Goal: Information Seeking & Learning: Learn about a topic

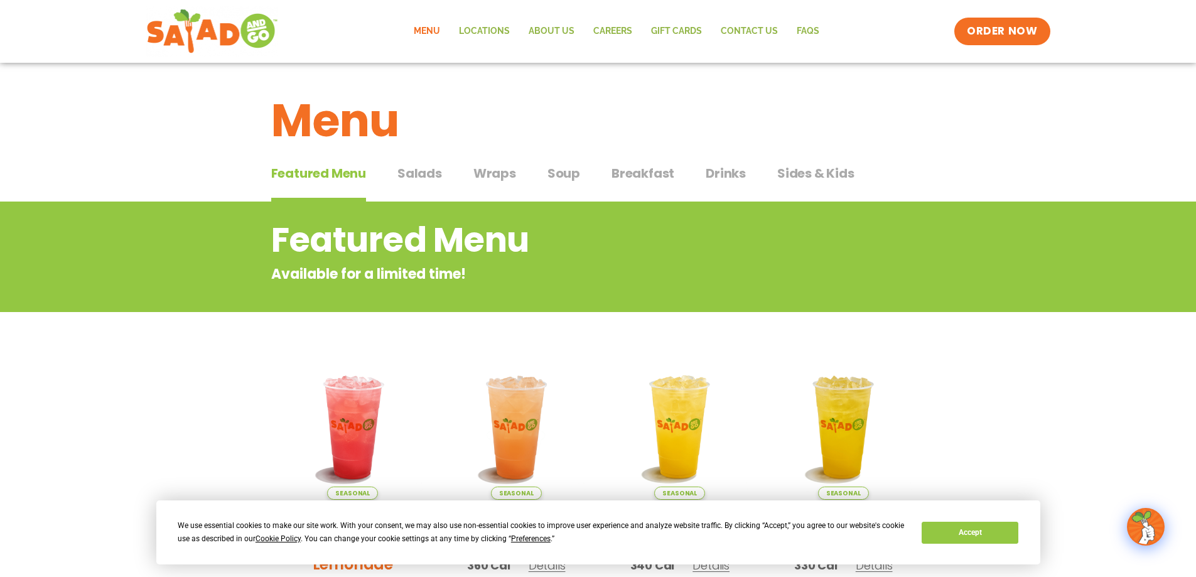
click at [512, 177] on span "Wraps" at bounding box center [494, 173] width 43 height 19
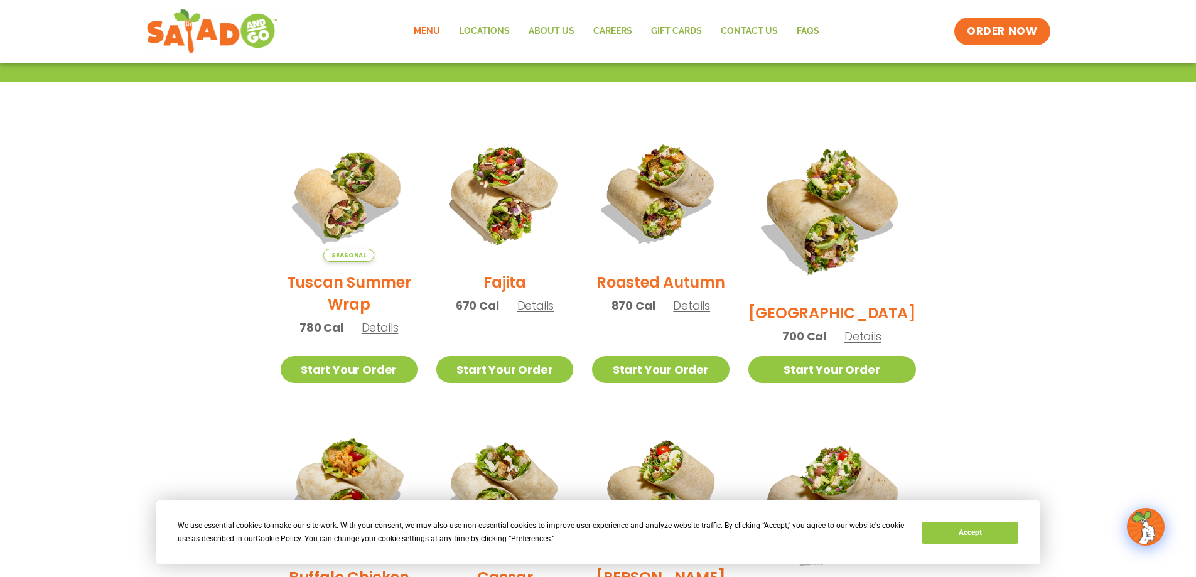
scroll to position [251, 0]
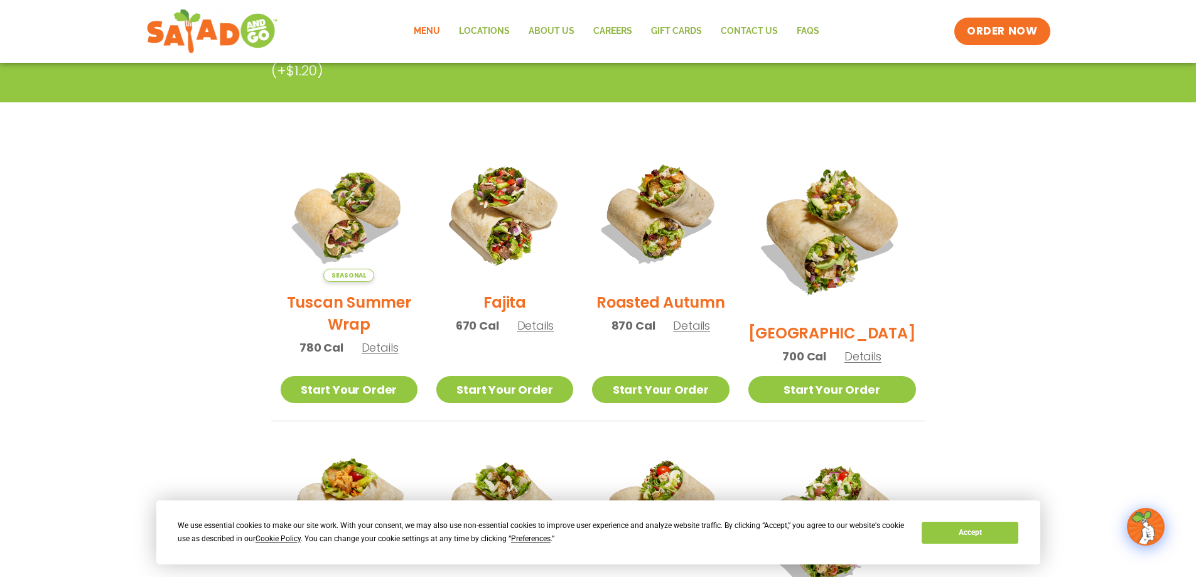
click at [350, 311] on h2 "Tuscan Summer Wrap" at bounding box center [349, 313] width 137 height 44
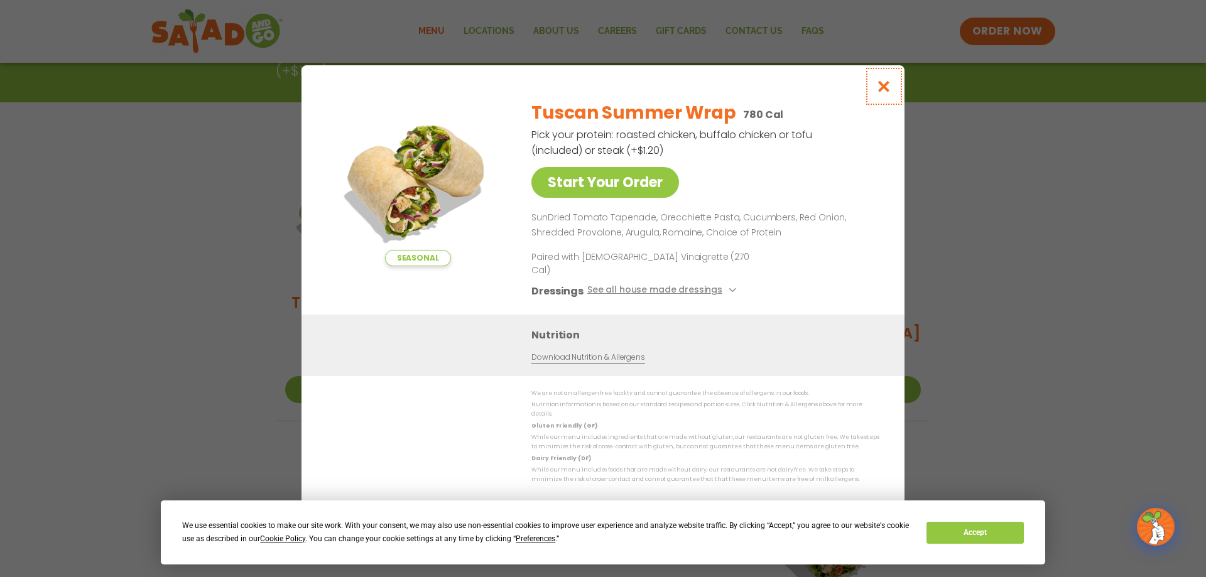
click at [885, 93] on icon "Close modal" at bounding box center [884, 86] width 16 height 13
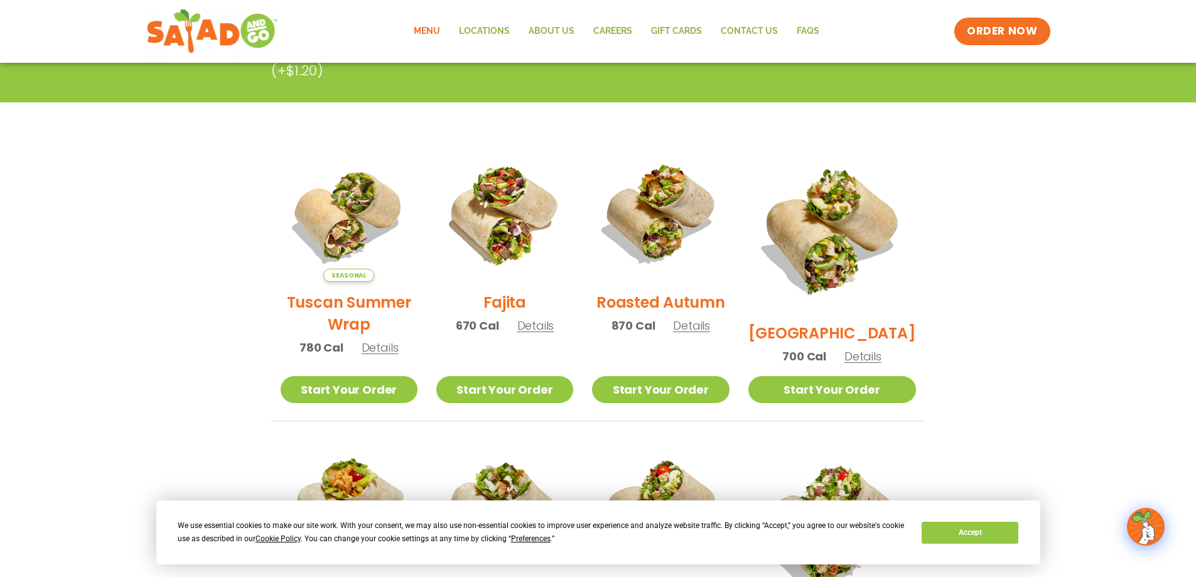
click at [511, 312] on h2 "Fajita" at bounding box center [505, 302] width 43 height 22
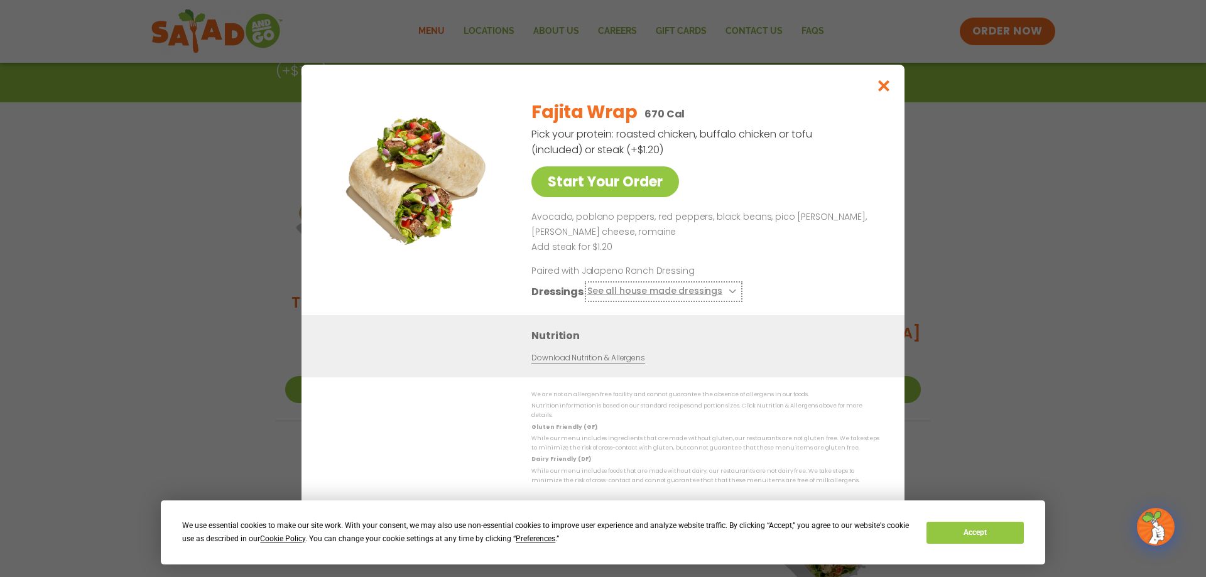
click at [719, 295] on button "See all house made dressings" at bounding box center [663, 292] width 153 height 16
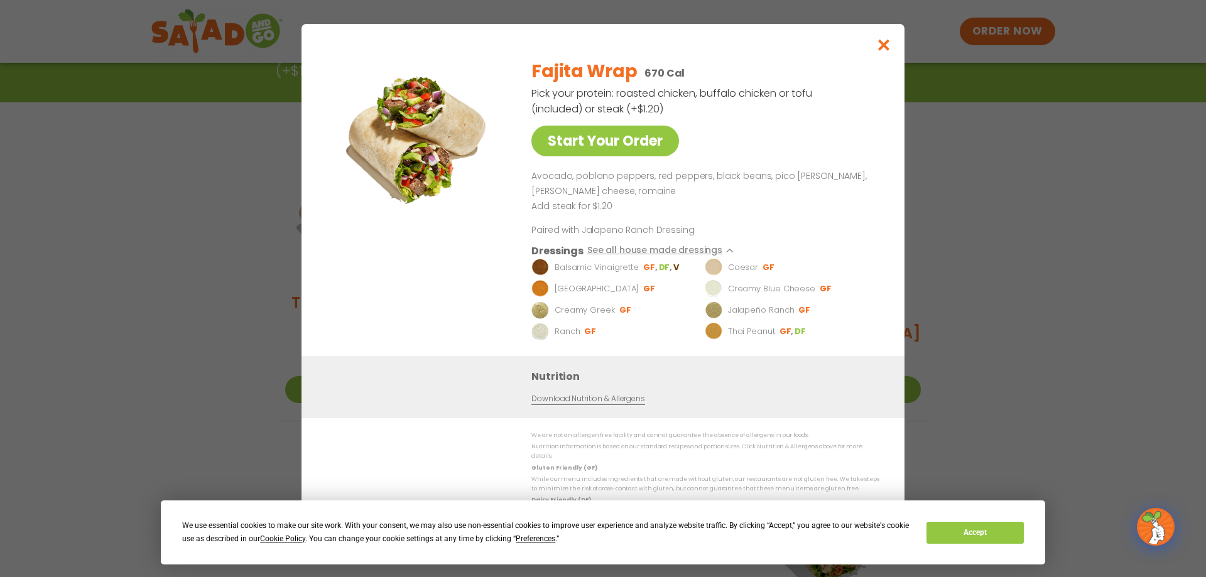
click at [791, 230] on div "Fajita Wrap 670 Cal Pick your protein: roasted chicken, buffalo chicken or tofu…" at bounding box center [702, 202] width 343 height 307
click at [890, 48] on icon "Close modal" at bounding box center [884, 44] width 16 height 13
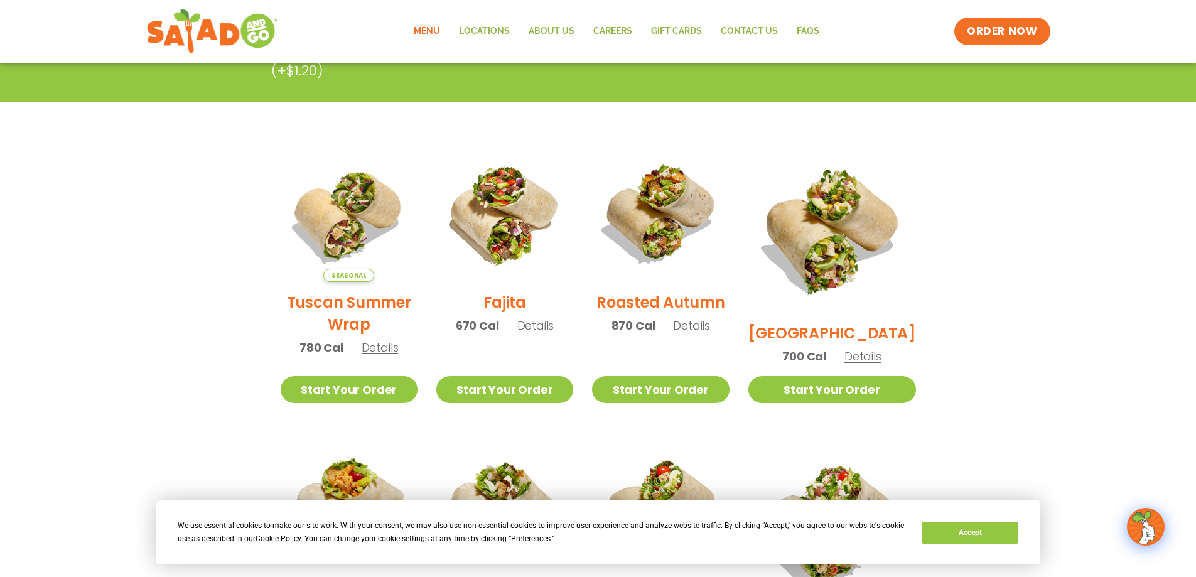
click at [639, 313] on h2 "Roasted Autumn" at bounding box center [661, 302] width 129 height 22
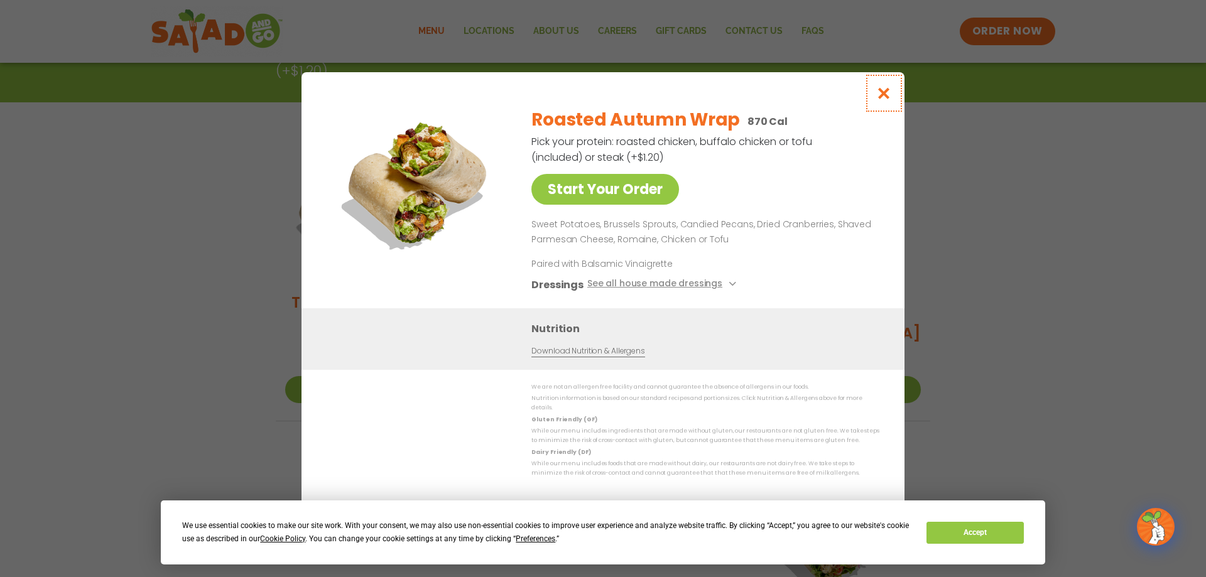
click at [882, 96] on icon "Close modal" at bounding box center [884, 93] width 16 height 13
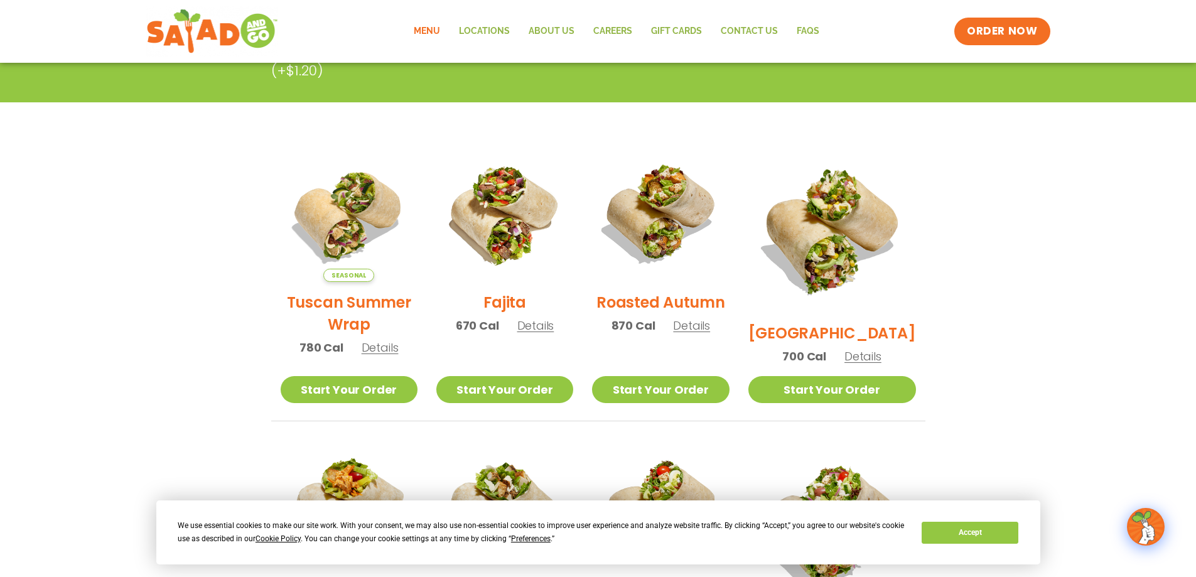
click at [829, 322] on h2 "[GEOGRAPHIC_DATA]" at bounding box center [833, 333] width 168 height 22
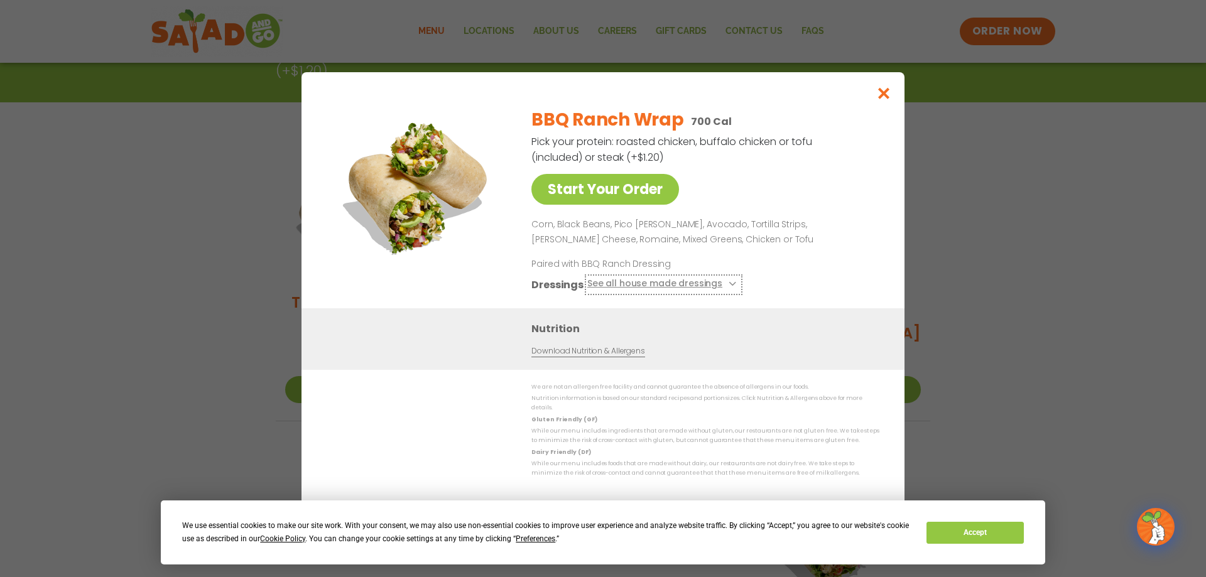
click at [728, 286] on icon at bounding box center [730, 283] width 5 height 5
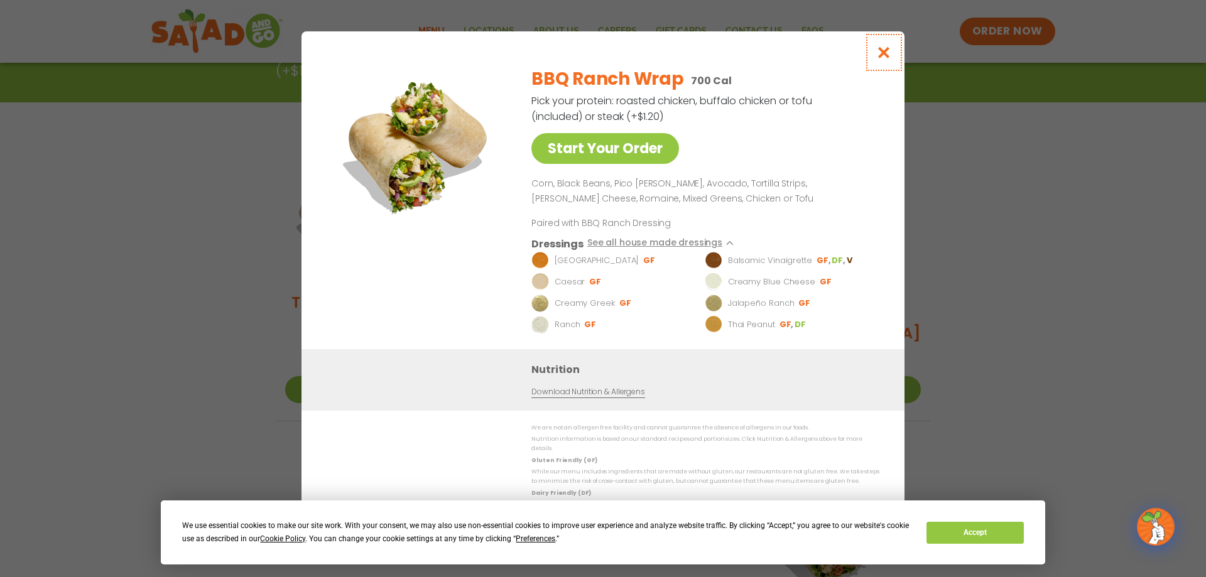
click at [888, 57] on icon "Close modal" at bounding box center [884, 52] width 16 height 13
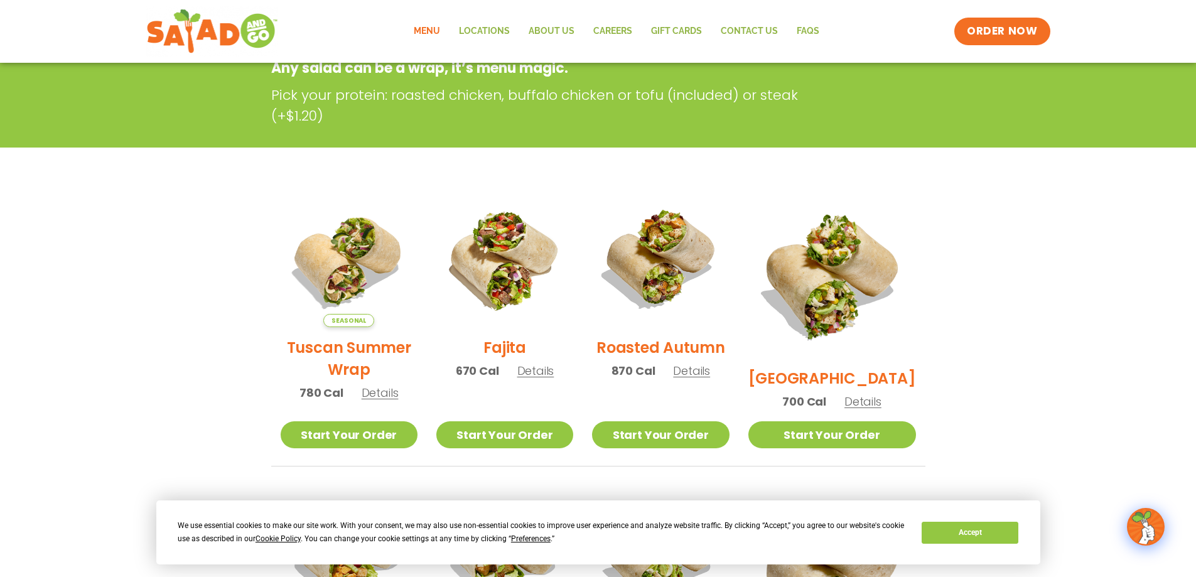
scroll to position [440, 0]
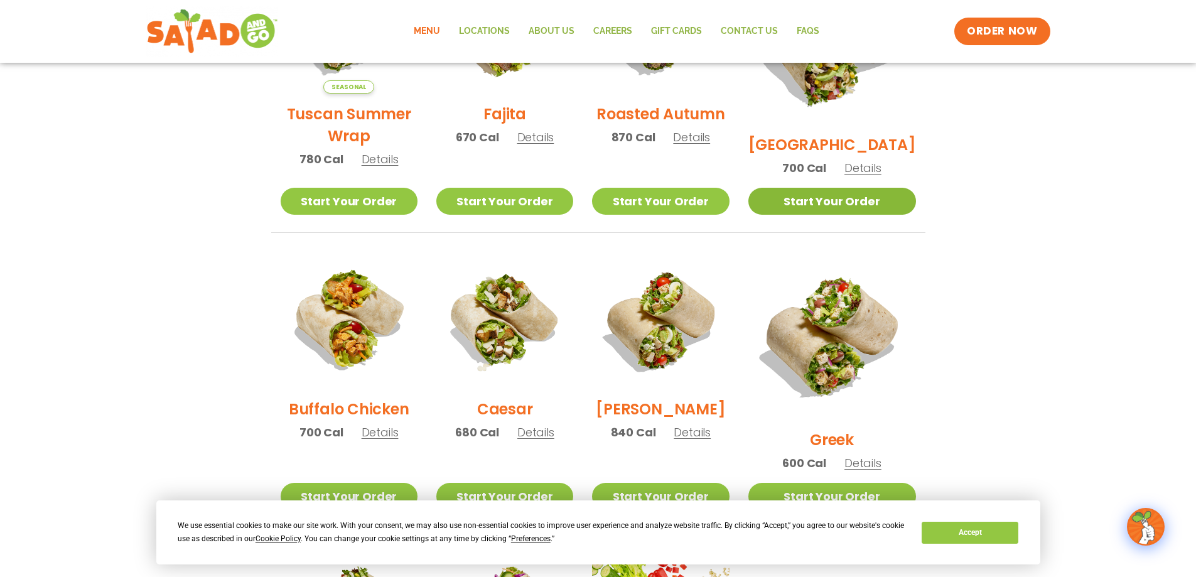
click at [843, 202] on link "Start Your Order" at bounding box center [833, 201] width 168 height 27
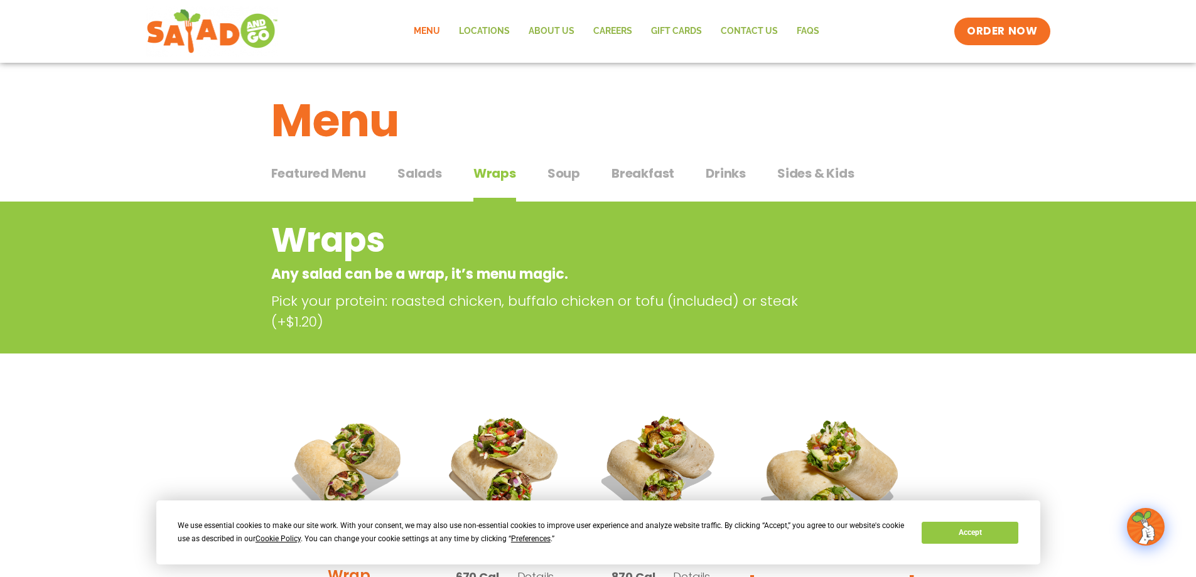
click at [424, 173] on span "Salads" at bounding box center [420, 173] width 45 height 19
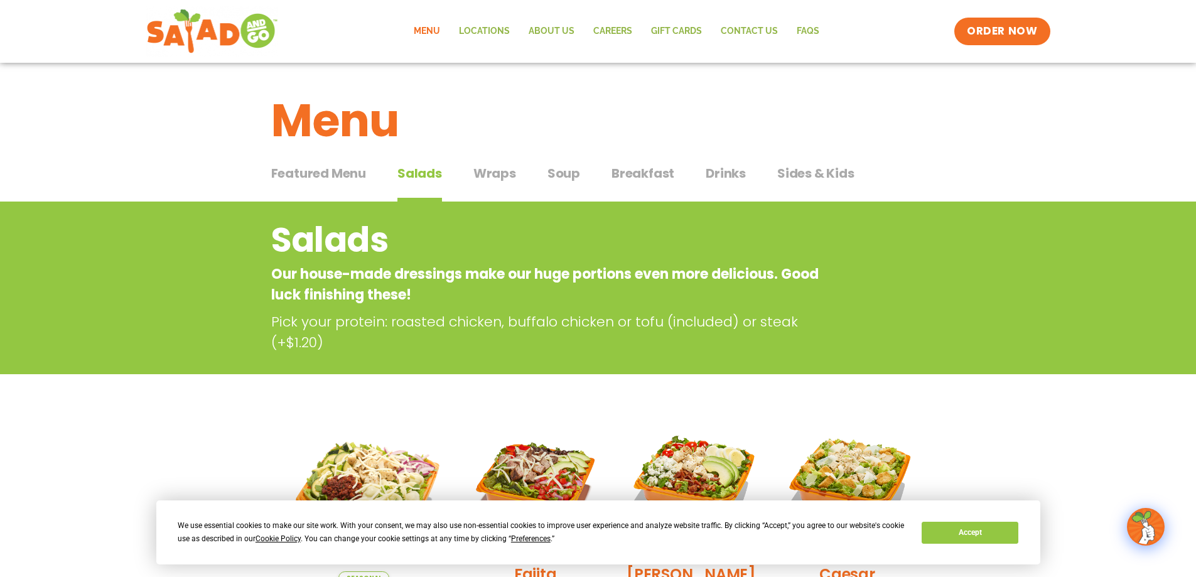
click at [556, 176] on span "Soup" at bounding box center [564, 173] width 33 height 19
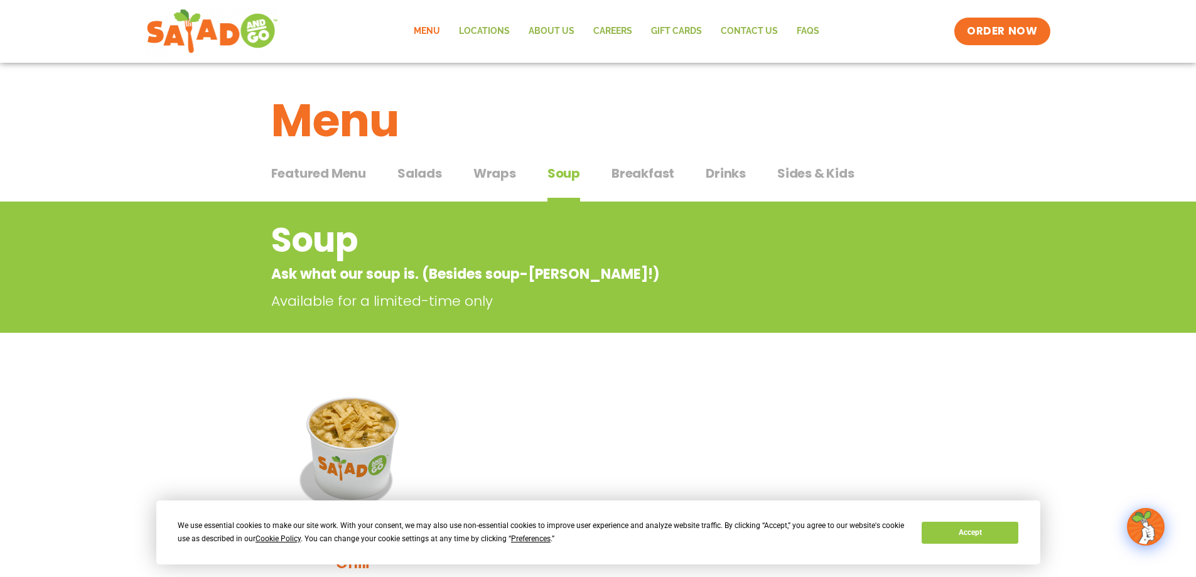
click at [642, 177] on span "Breakfast" at bounding box center [643, 173] width 63 height 19
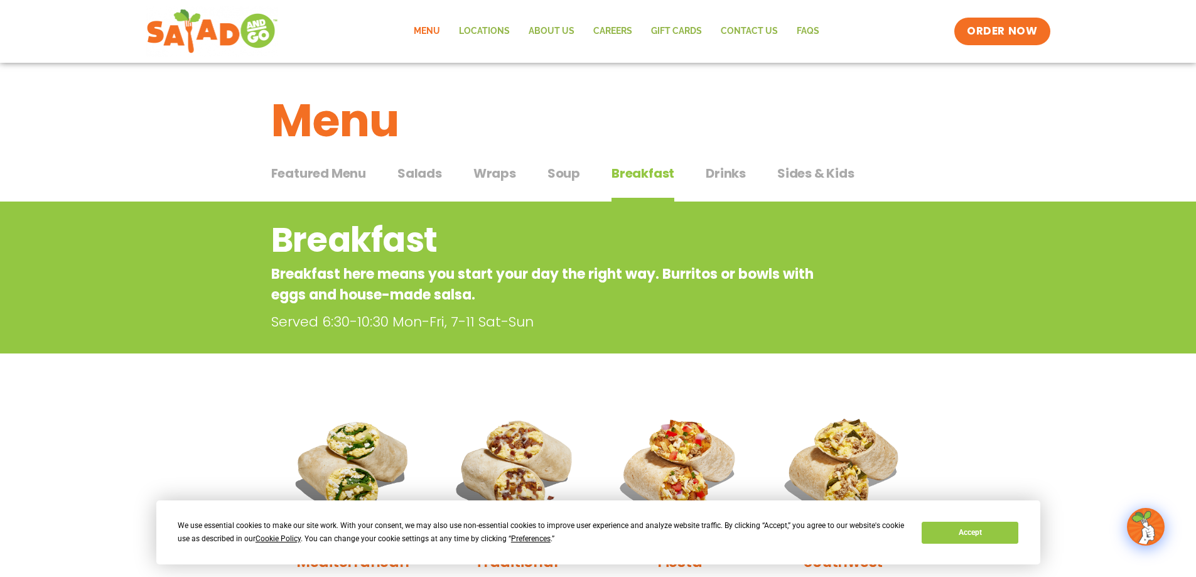
click at [723, 165] on span "Drinks" at bounding box center [726, 173] width 40 height 19
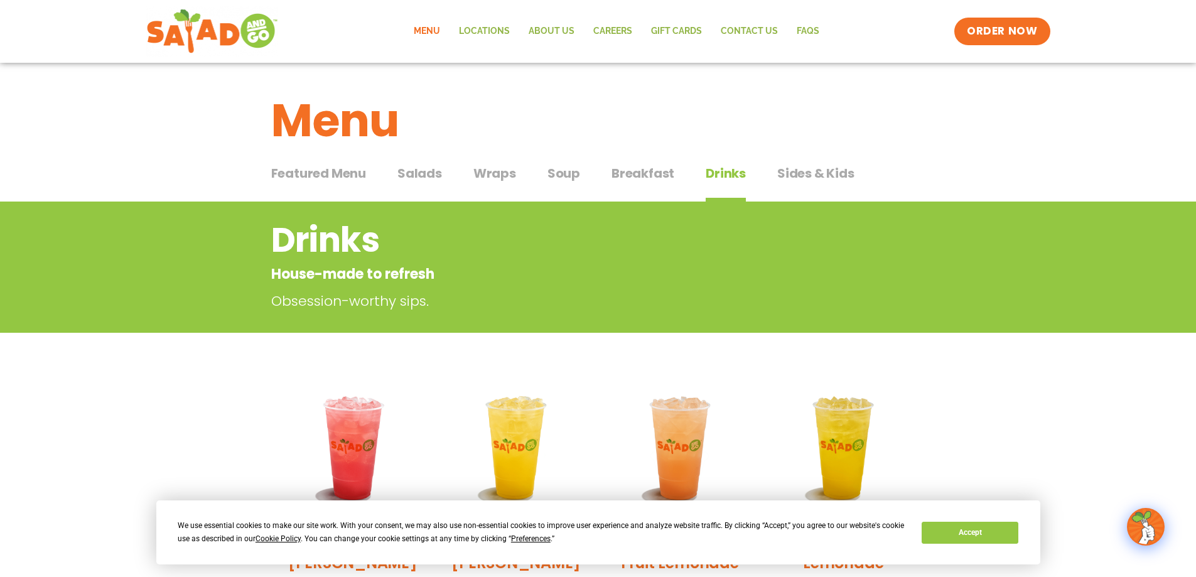
click at [777, 175] on span "Sides & Kids" at bounding box center [815, 173] width 77 height 19
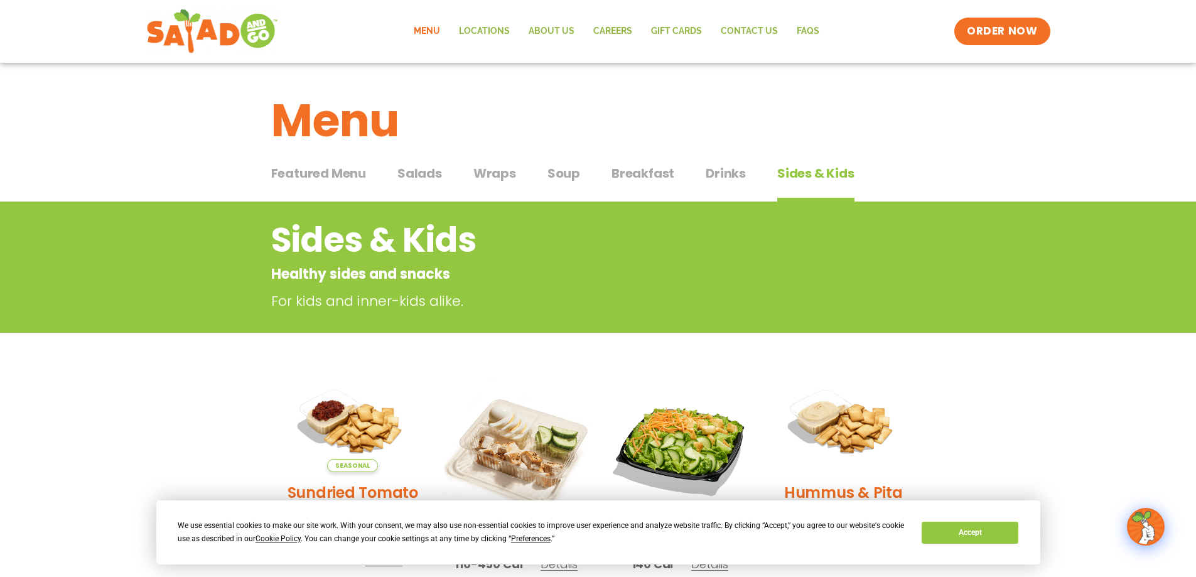
click at [354, 177] on span "Featured Menu" at bounding box center [318, 173] width 95 height 19
